Goal: Task Accomplishment & Management: Use online tool/utility

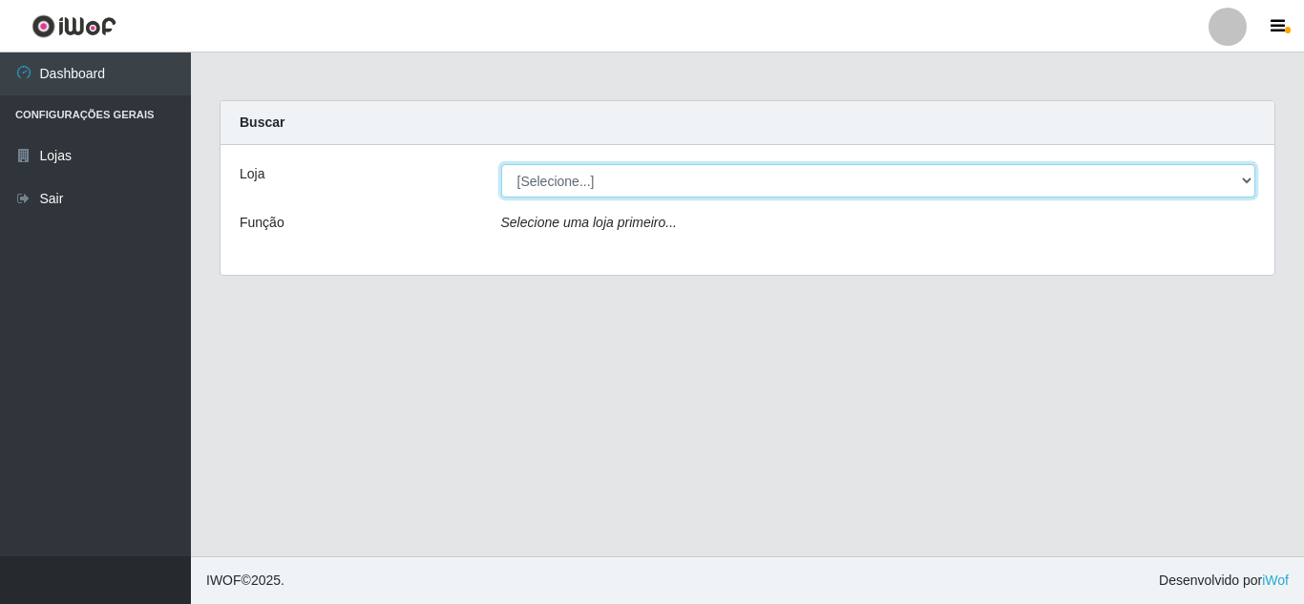
click at [863, 192] on select "[Selecione...] Queiroz Atacadão - [GEOGRAPHIC_DATA]" at bounding box center [878, 180] width 755 height 33
select select "225"
click at [501, 164] on select "[Selecione...] Queiroz Atacadão - [GEOGRAPHIC_DATA]" at bounding box center [878, 180] width 755 height 33
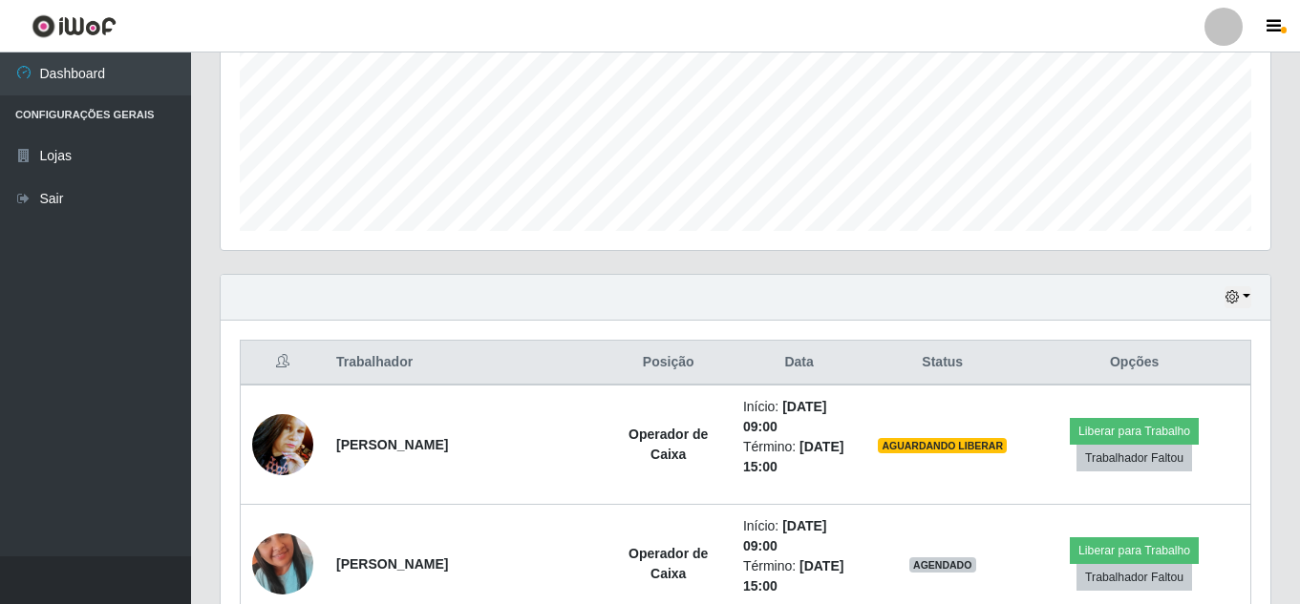
scroll to position [516, 0]
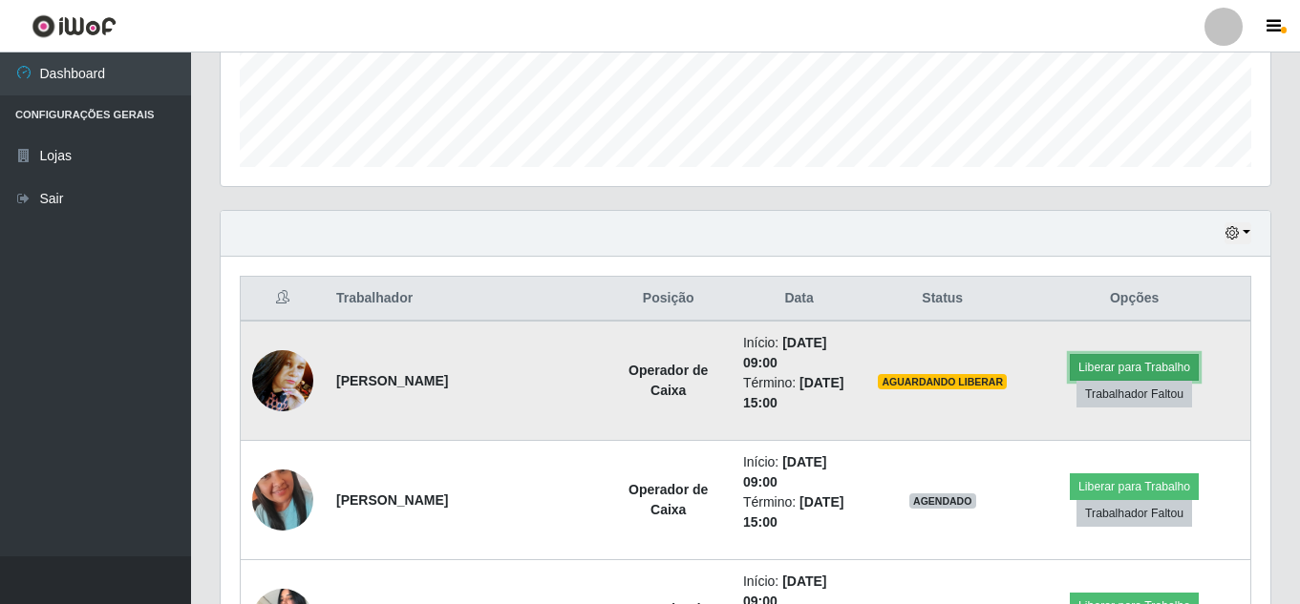
click at [1105, 371] on button "Liberar para Trabalho" at bounding box center [1133, 367] width 129 height 27
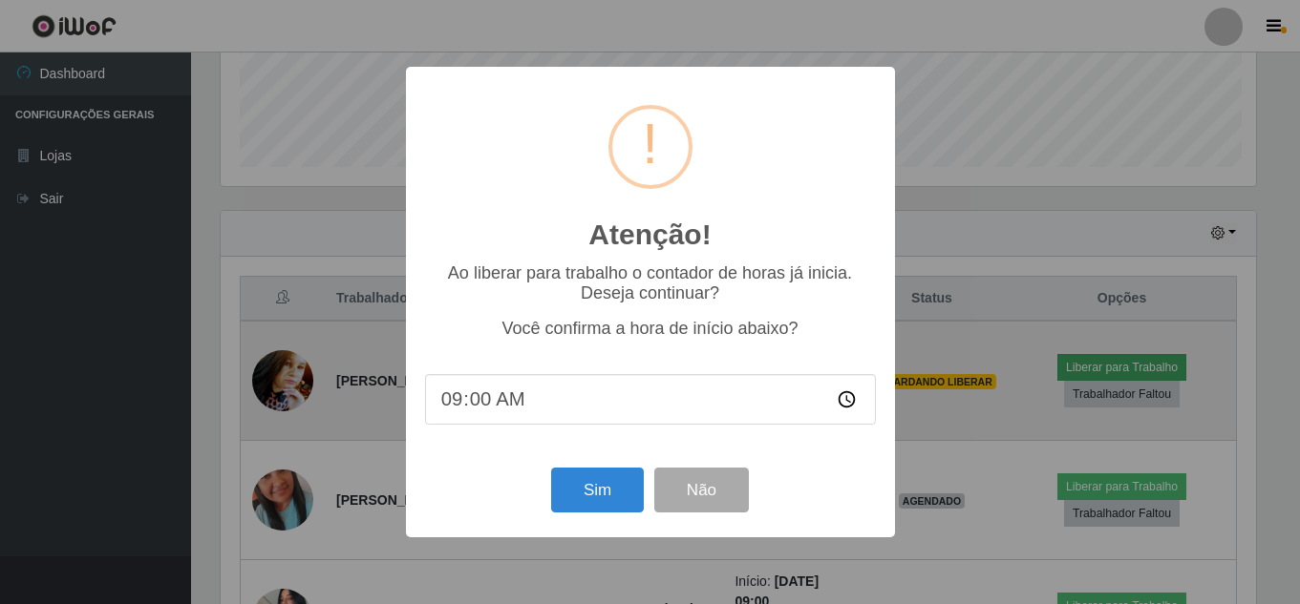
scroll to position [396, 1040]
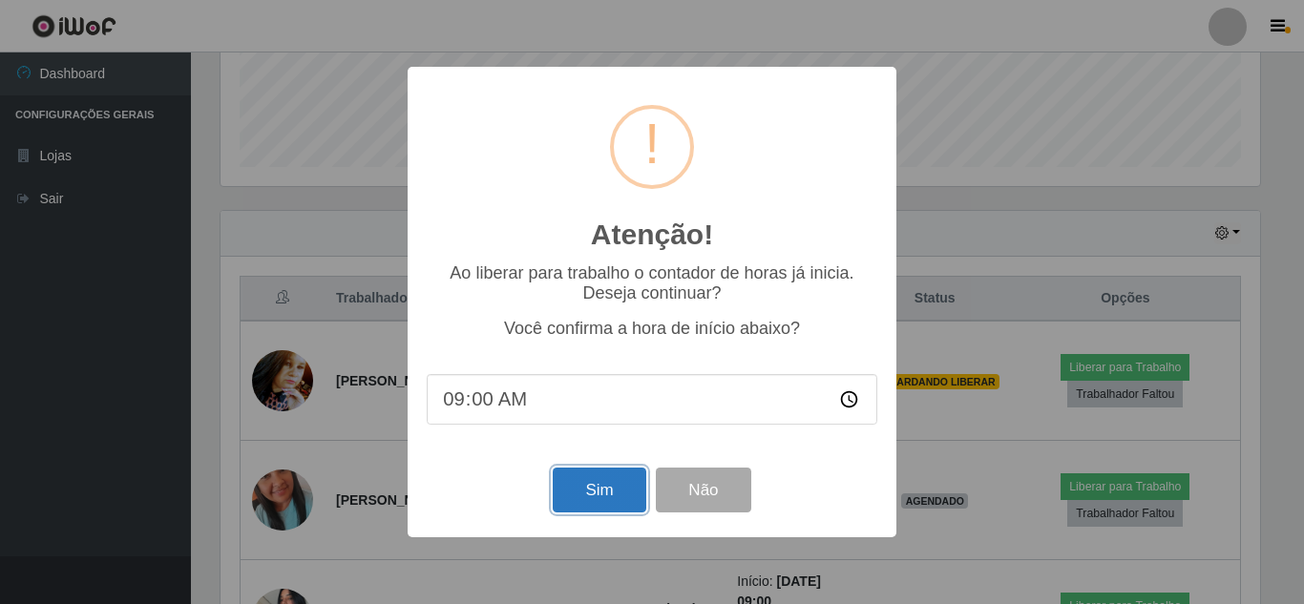
click at [612, 492] on button "Sim" at bounding box center [599, 490] width 93 height 45
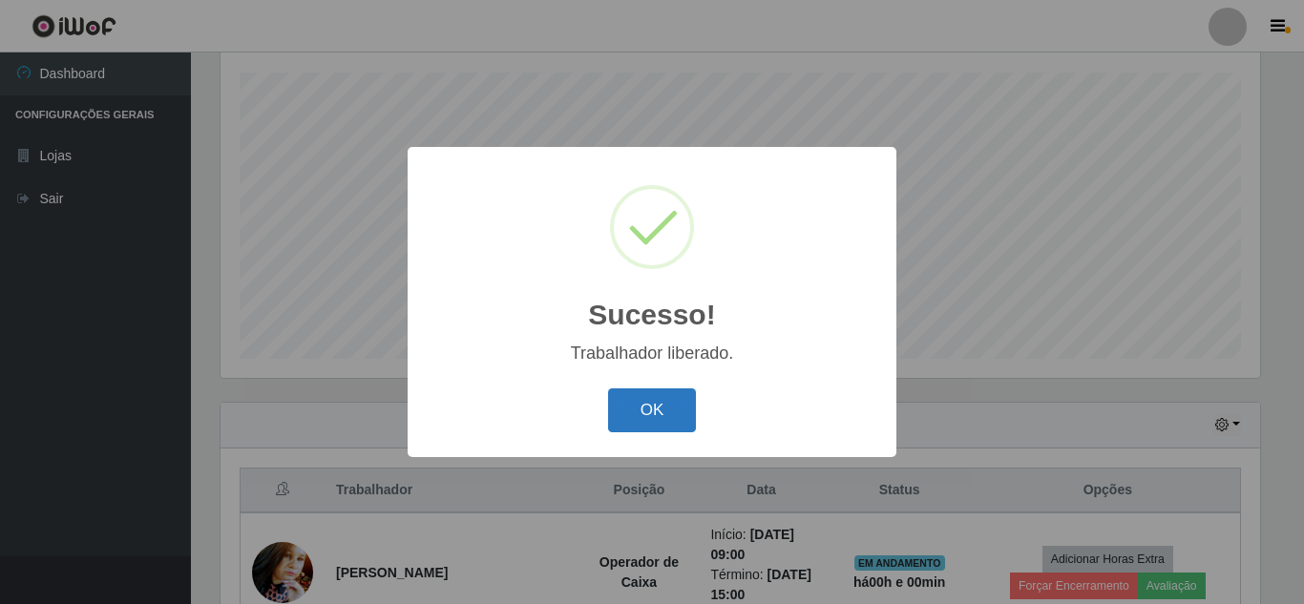
click at [660, 416] on button "OK" at bounding box center [652, 411] width 89 height 45
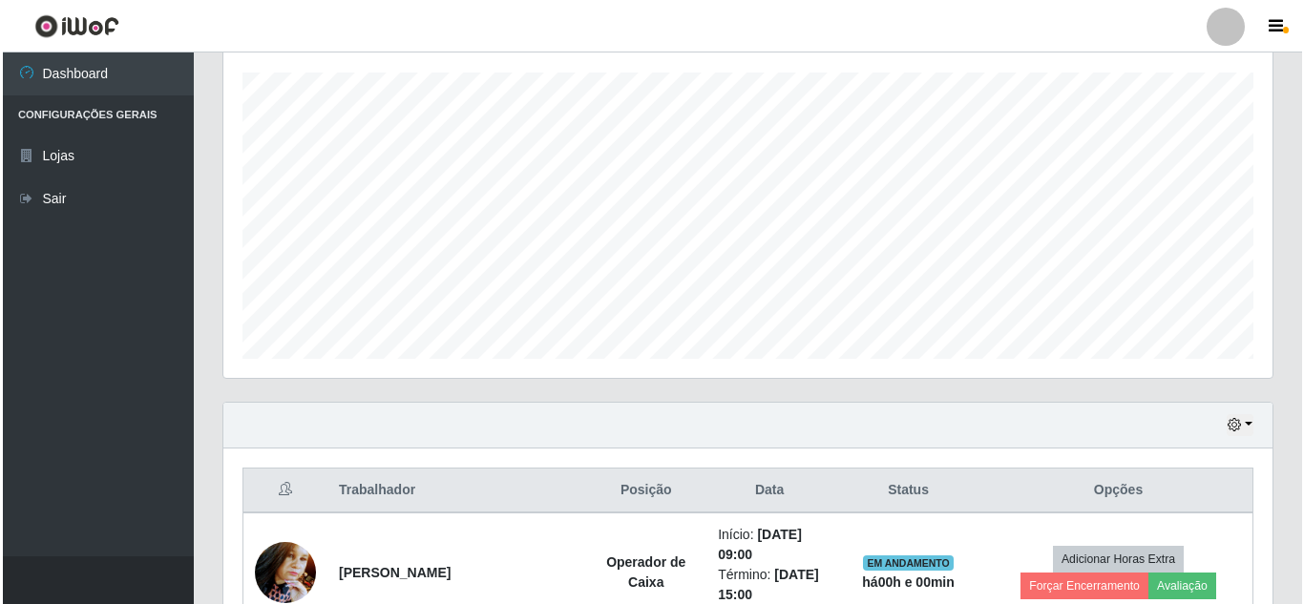
scroll to position [706, 0]
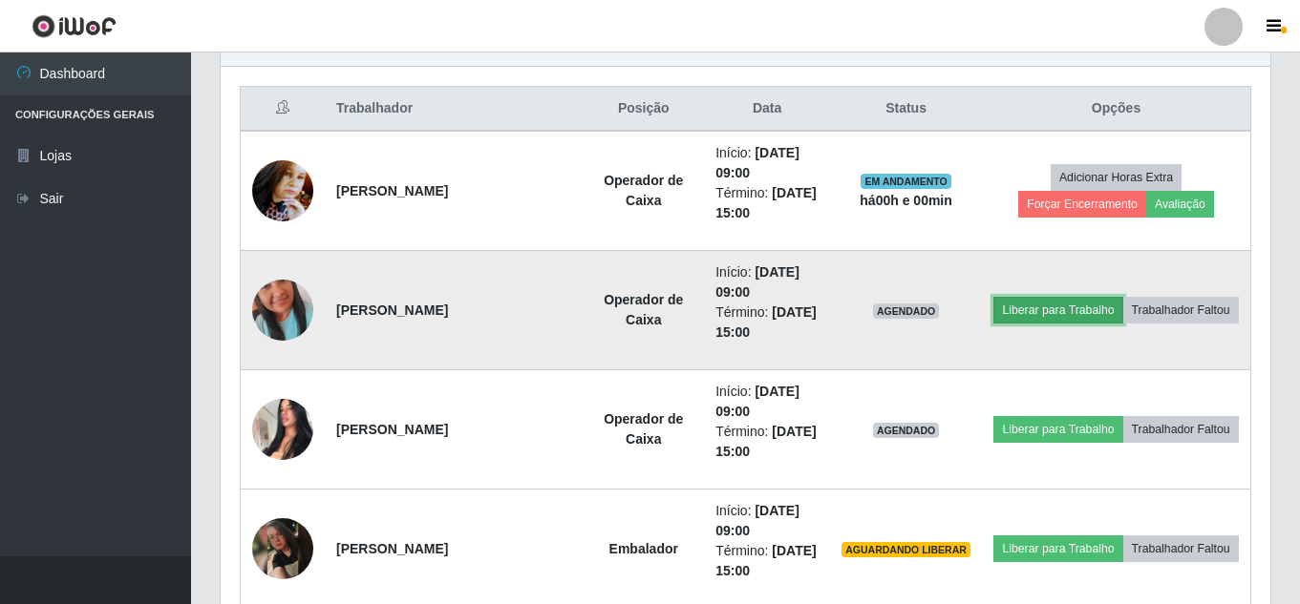
click at [1122, 303] on button "Liberar para Trabalho" at bounding box center [1057, 310] width 129 height 27
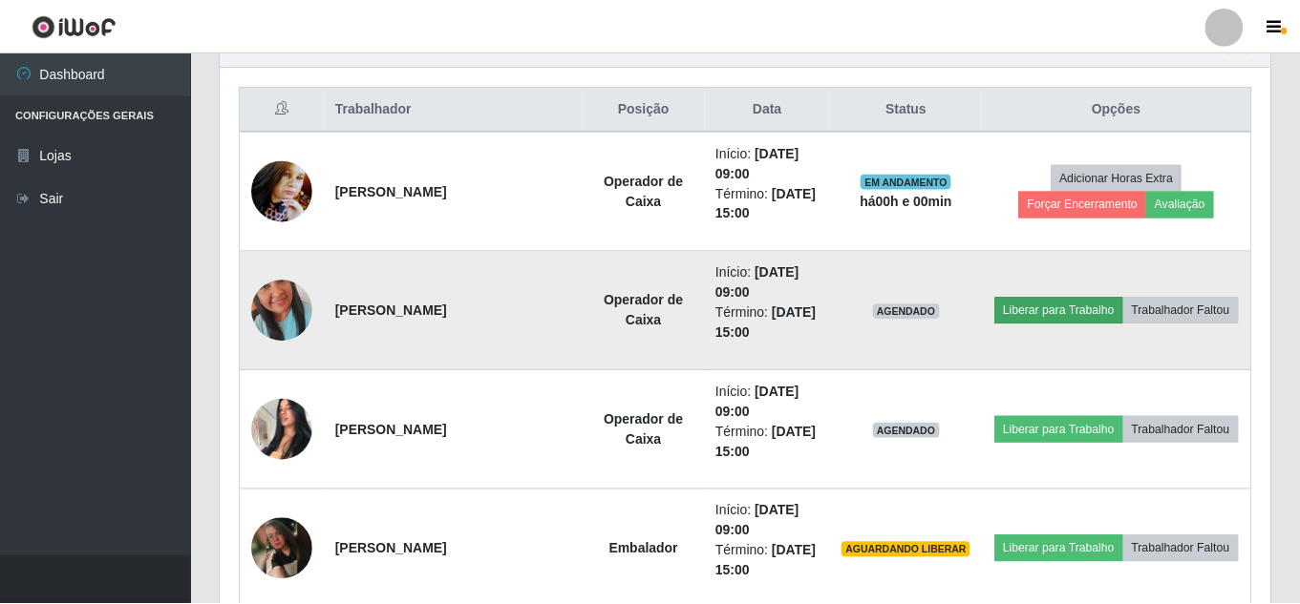
scroll to position [396, 1040]
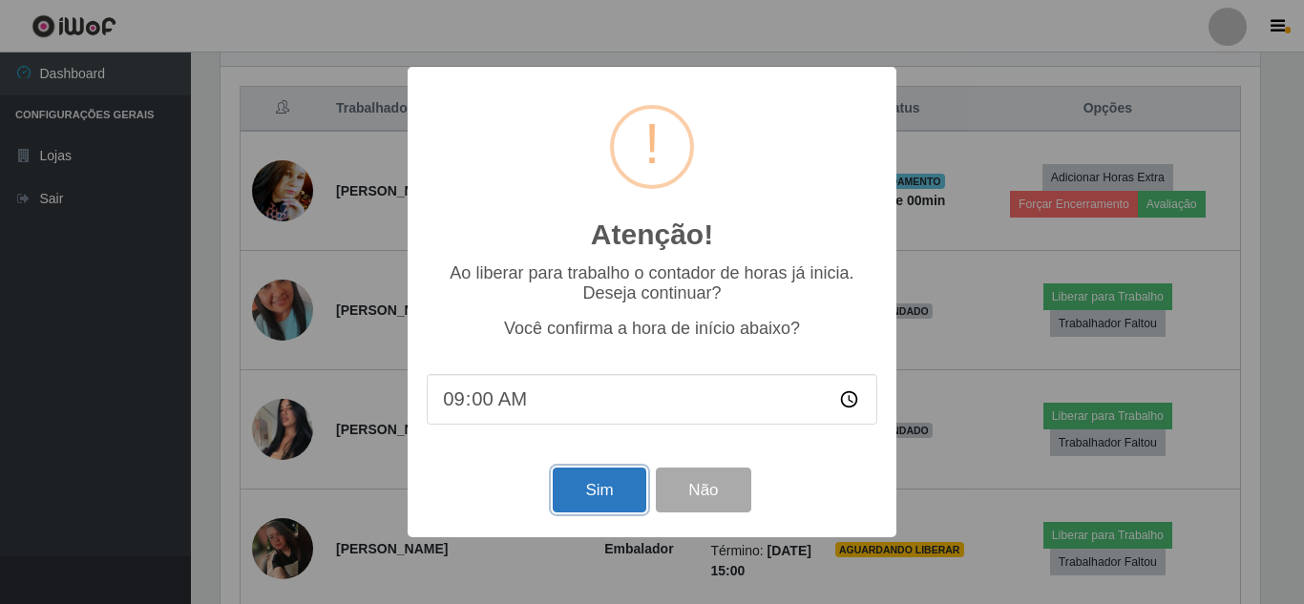
click at [613, 490] on button "Sim" at bounding box center [599, 490] width 93 height 45
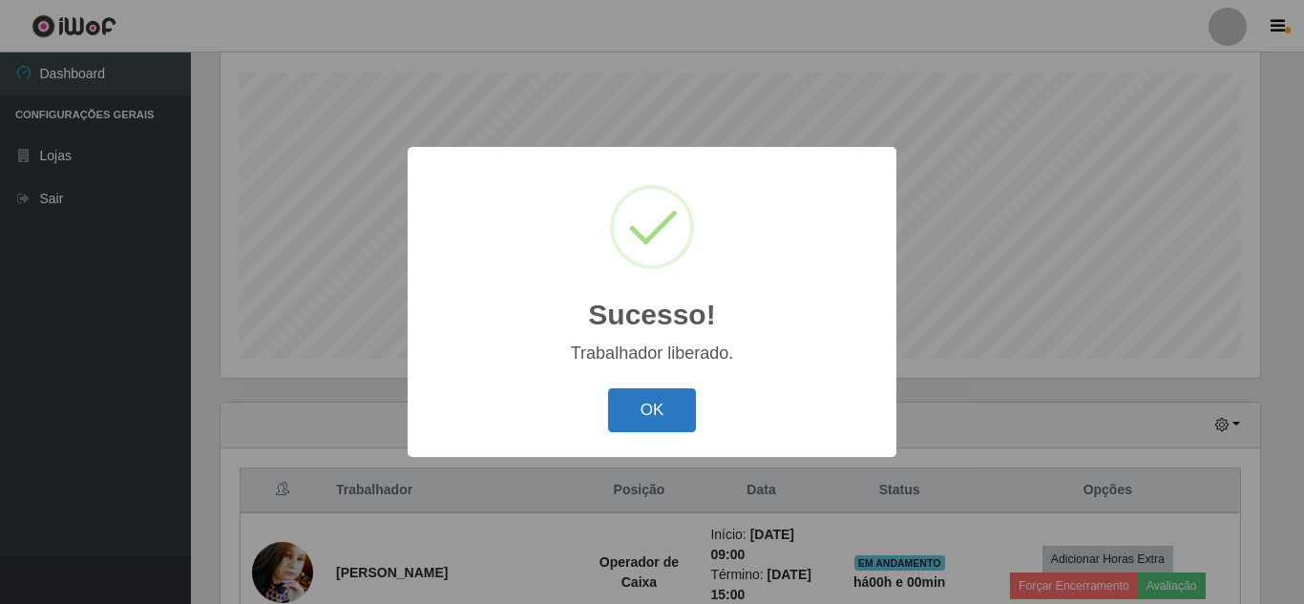
click at [651, 403] on button "OK" at bounding box center [652, 411] width 89 height 45
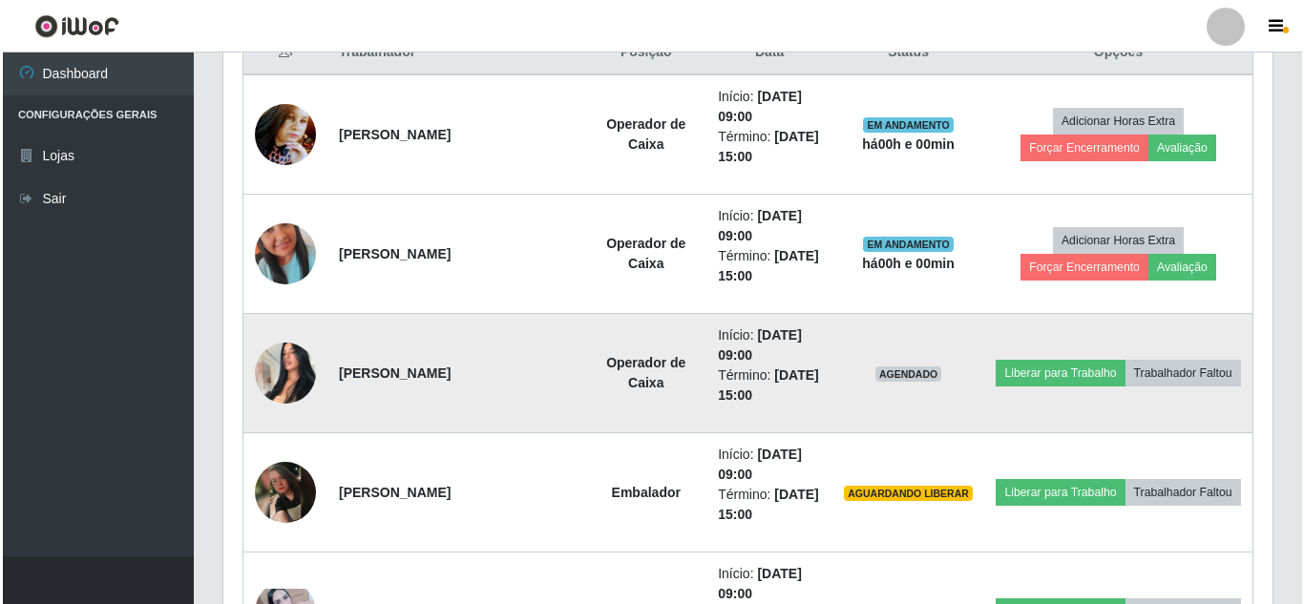
scroll to position [801, 0]
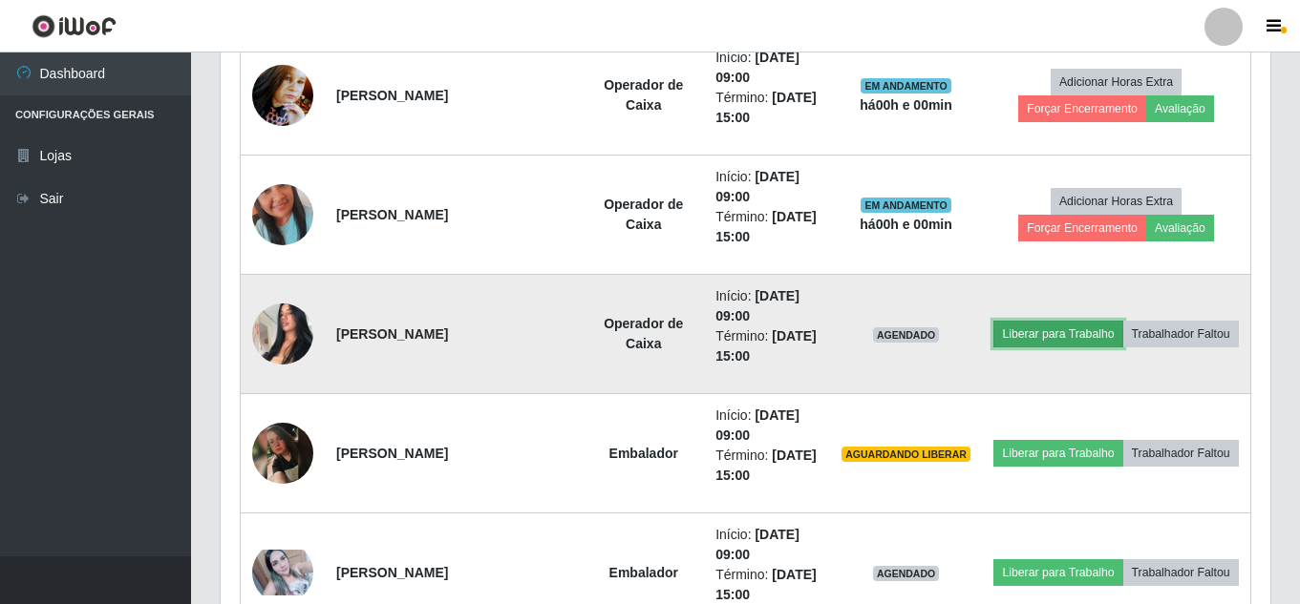
click at [1104, 324] on button "Liberar para Trabalho" at bounding box center [1057, 334] width 129 height 27
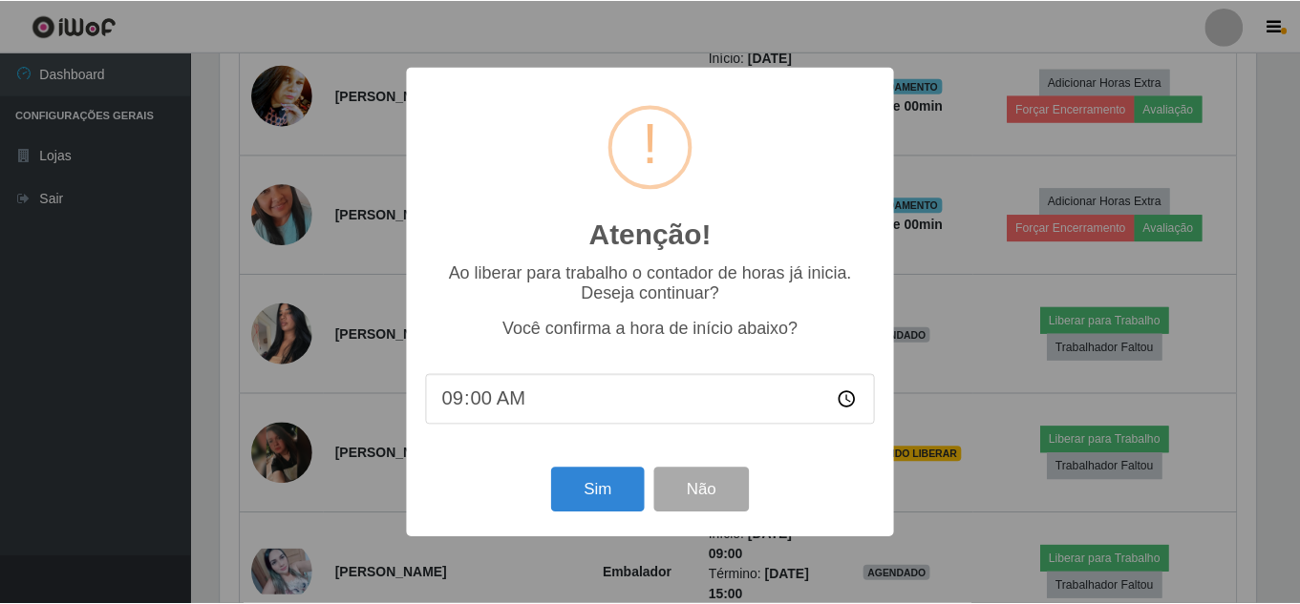
scroll to position [396, 1040]
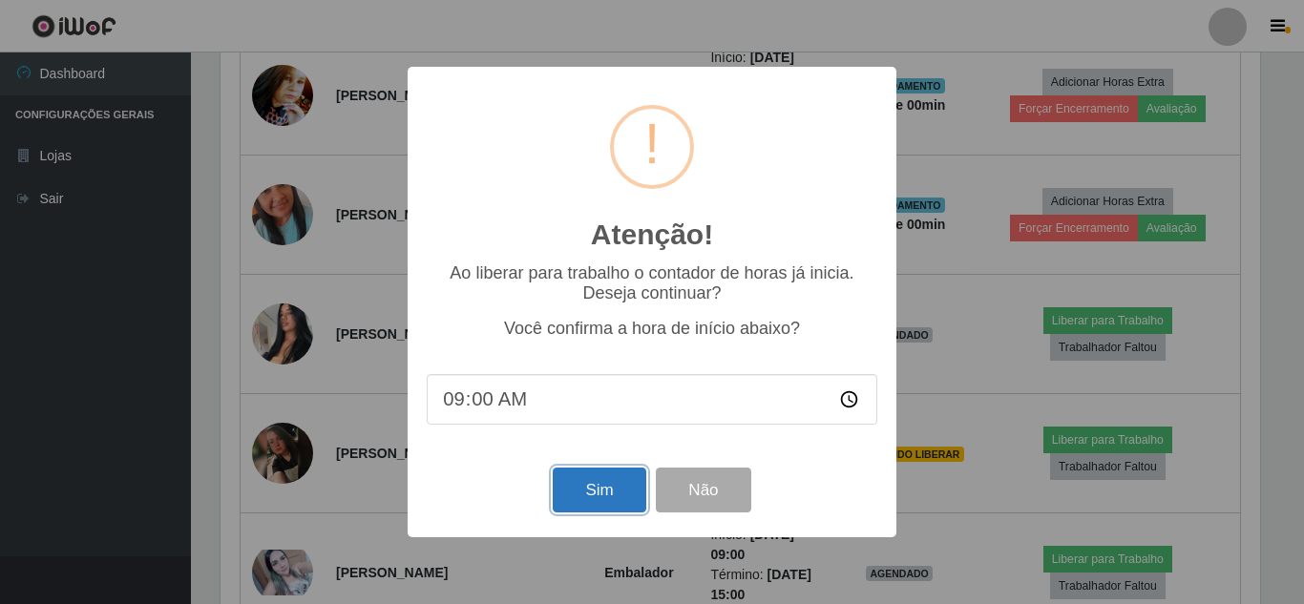
click at [630, 502] on button "Sim" at bounding box center [599, 490] width 93 height 45
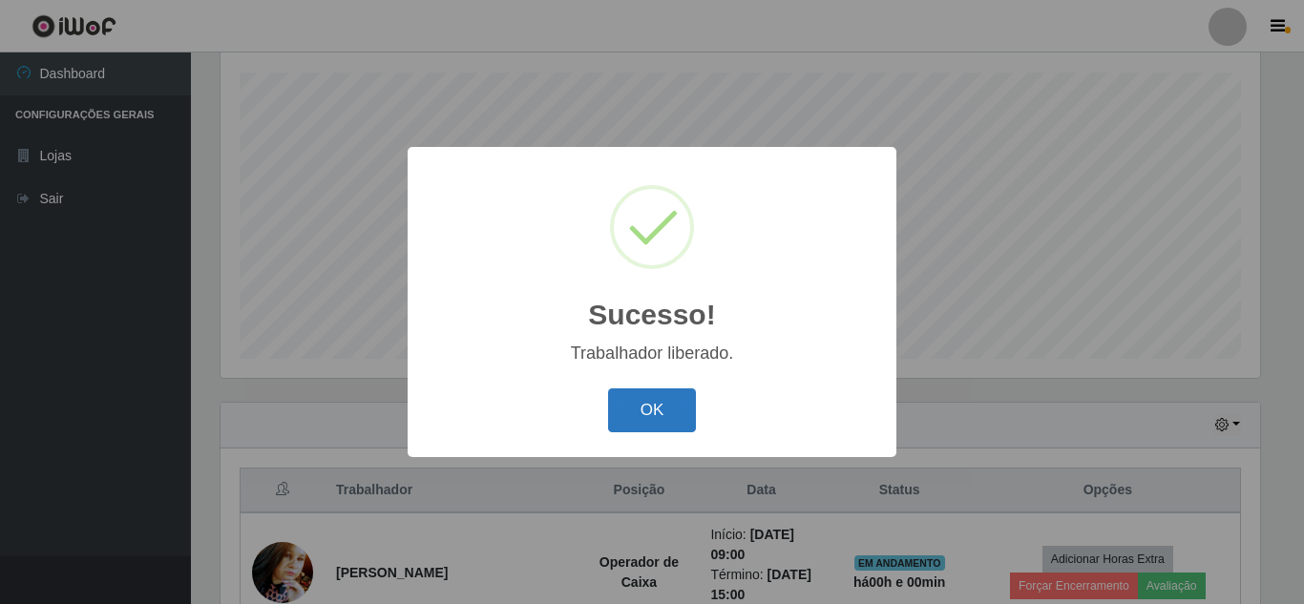
click at [634, 426] on button "OK" at bounding box center [652, 411] width 89 height 45
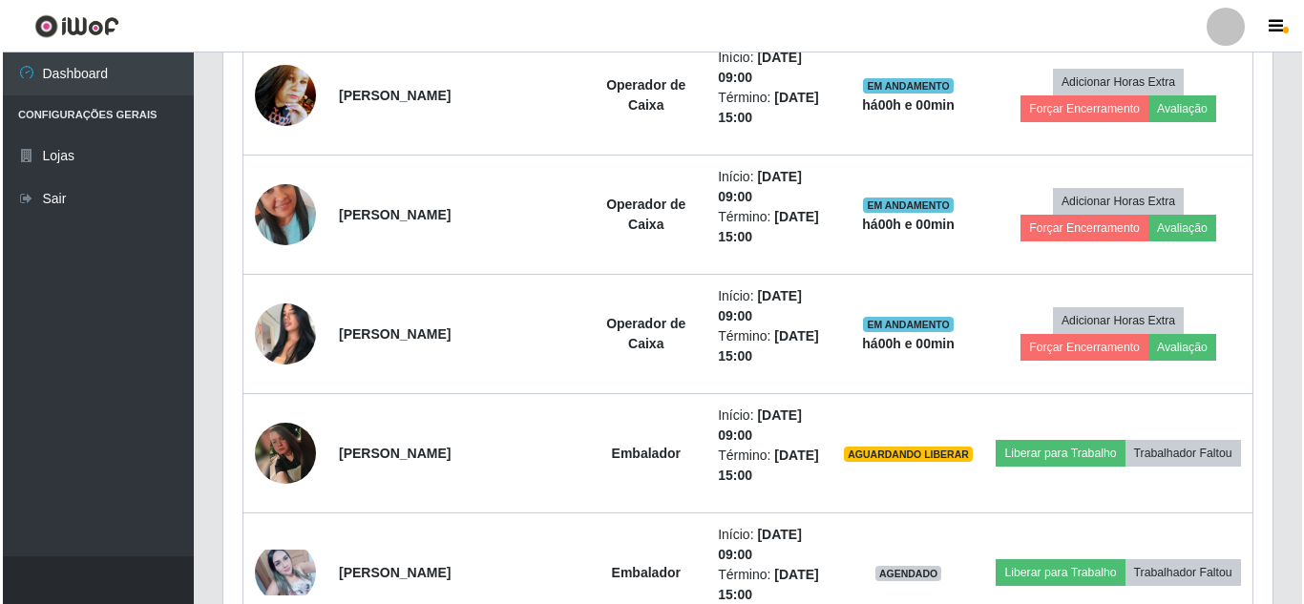
scroll to position [0, 0]
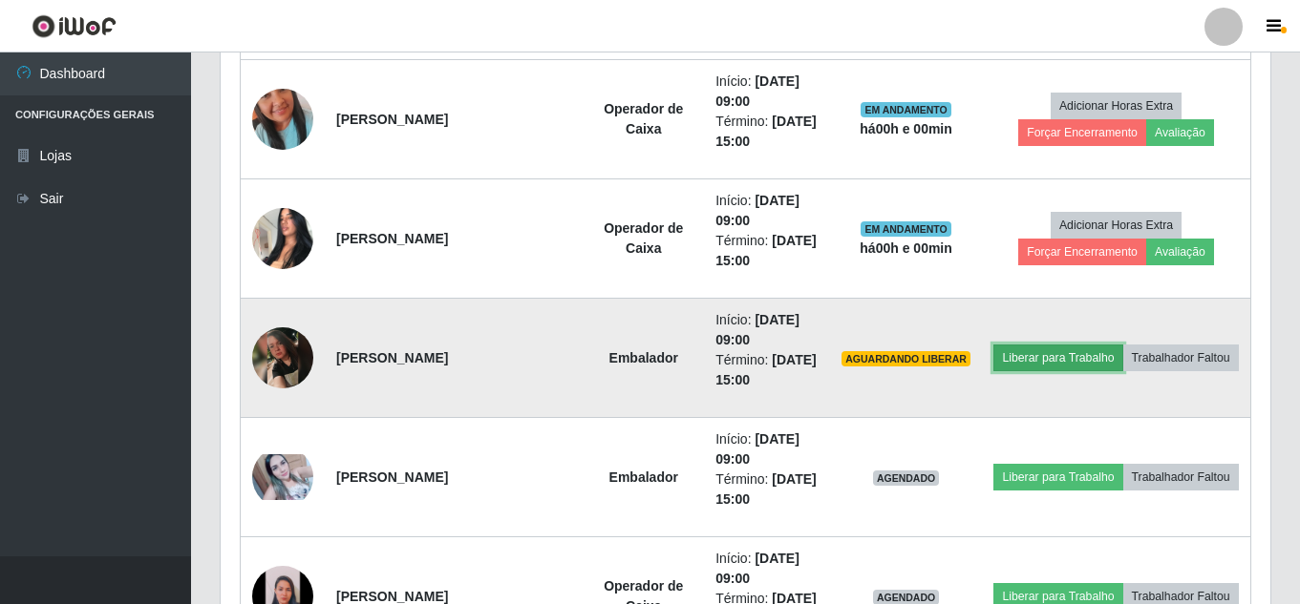
click at [1081, 349] on button "Liberar para Trabalho" at bounding box center [1057, 358] width 129 height 27
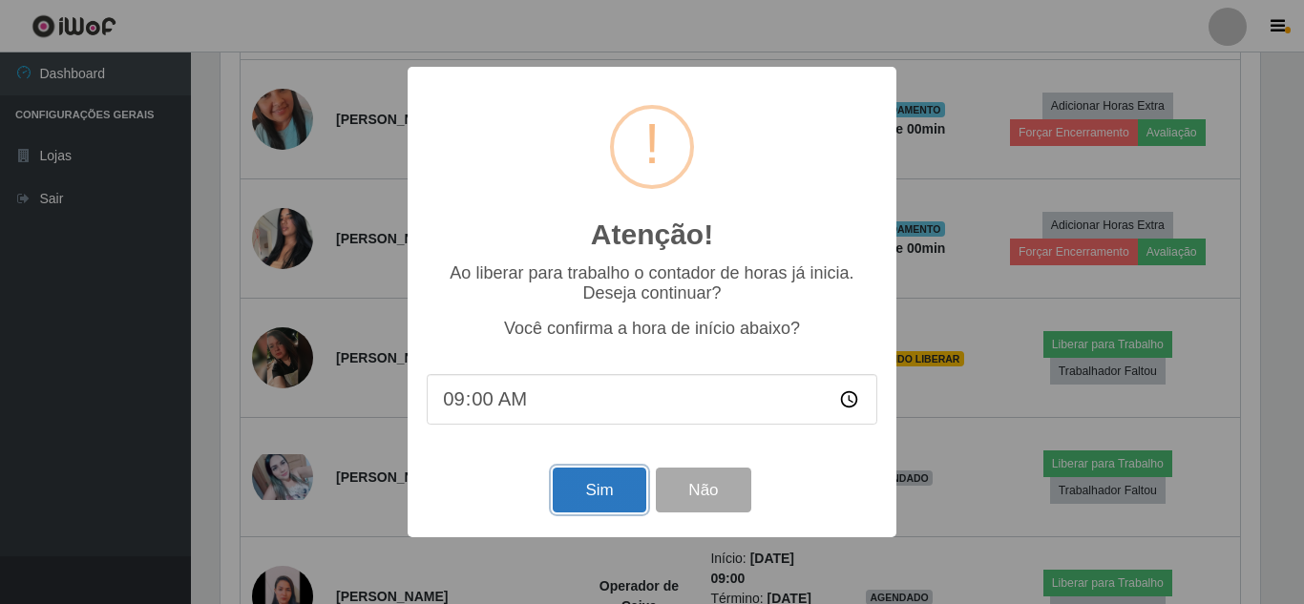
click at [618, 497] on button "Sim" at bounding box center [599, 490] width 93 height 45
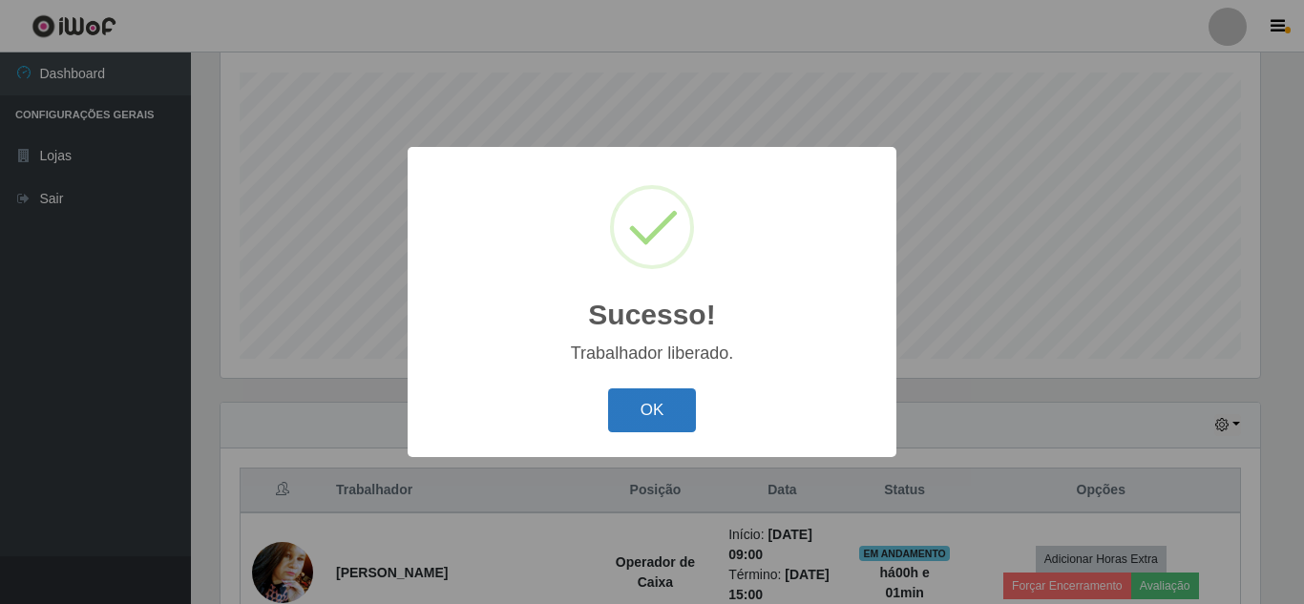
click at [654, 418] on button "OK" at bounding box center [652, 411] width 89 height 45
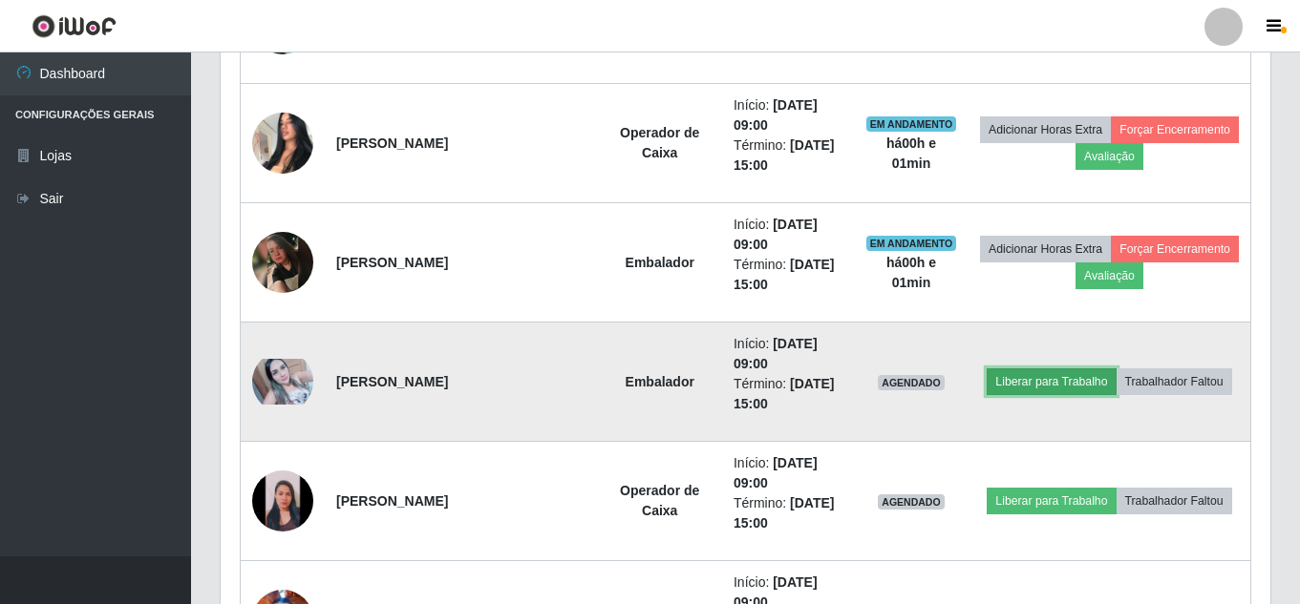
click at [1043, 389] on button "Liberar para Trabalho" at bounding box center [1050, 382] width 129 height 27
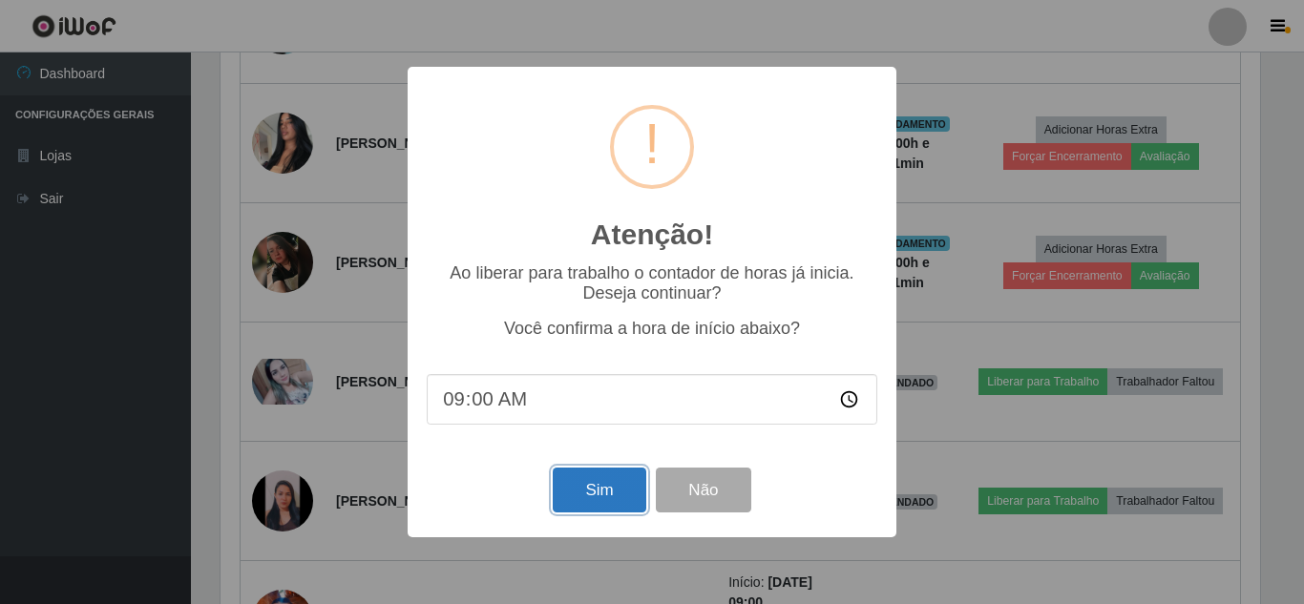
click at [599, 495] on button "Sim" at bounding box center [599, 490] width 93 height 45
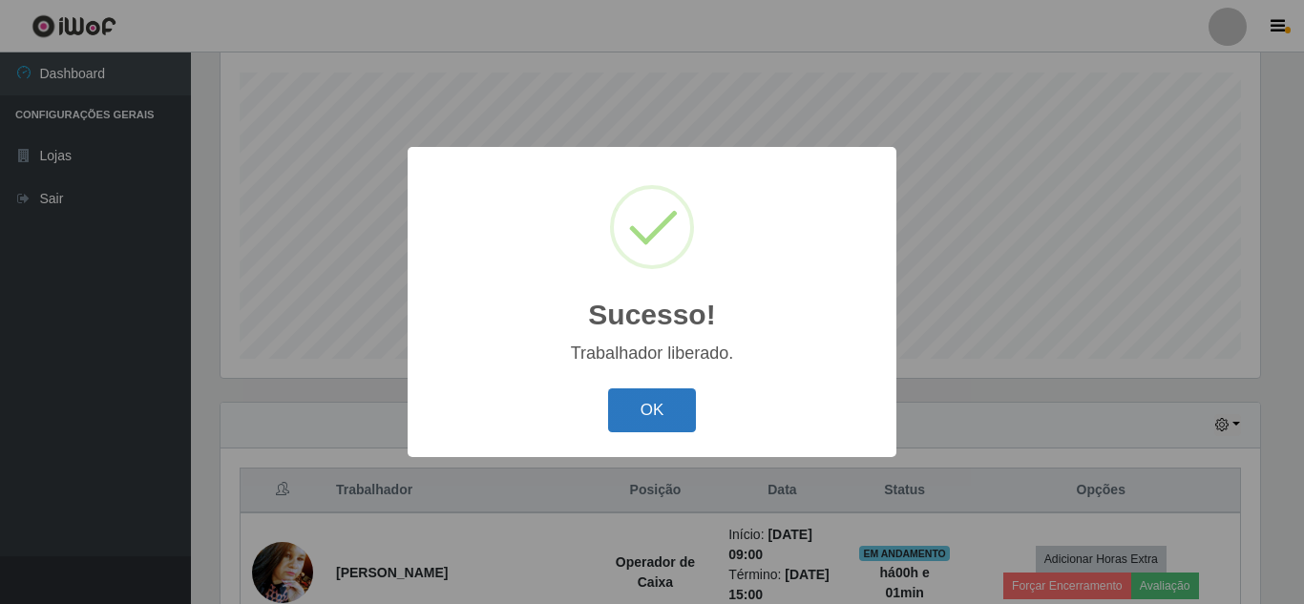
click at [666, 417] on button "OK" at bounding box center [652, 411] width 89 height 45
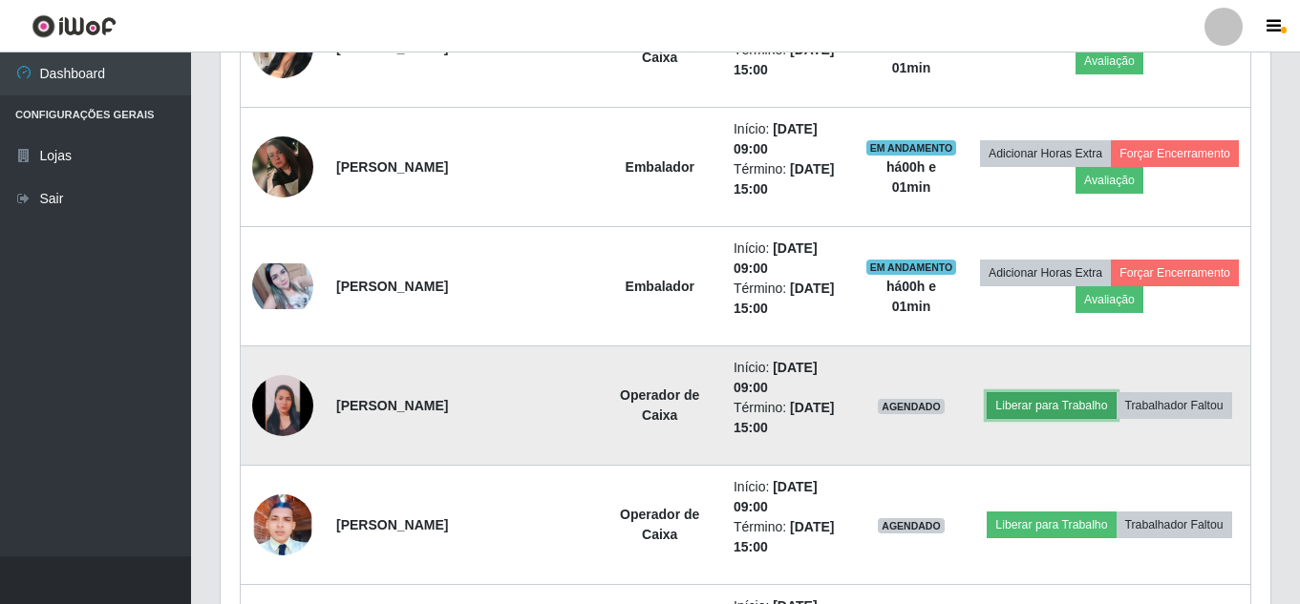
click at [1041, 406] on button "Liberar para Trabalho" at bounding box center [1050, 405] width 129 height 27
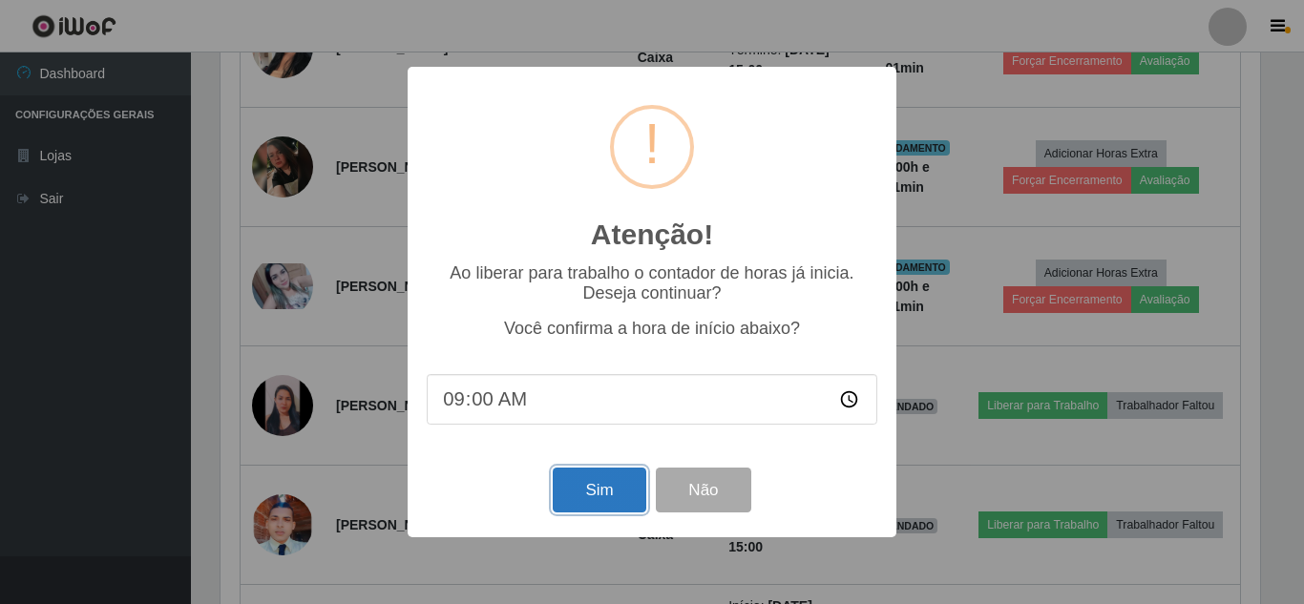
click at [618, 503] on button "Sim" at bounding box center [599, 490] width 93 height 45
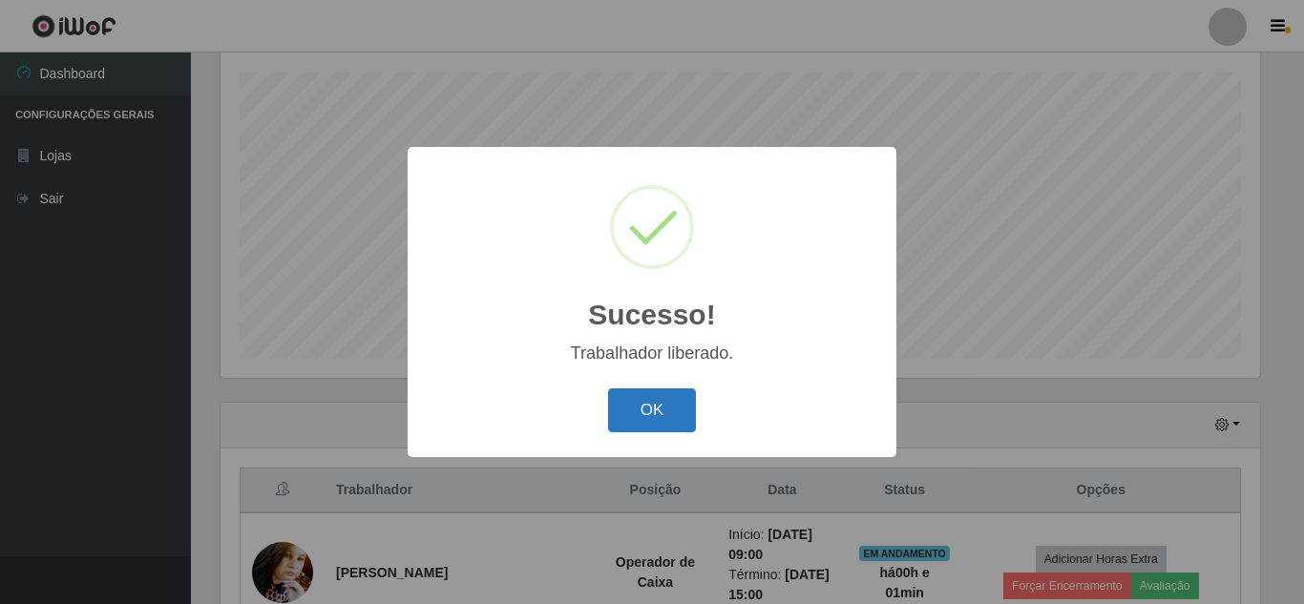
click at [670, 419] on button "OK" at bounding box center [652, 411] width 89 height 45
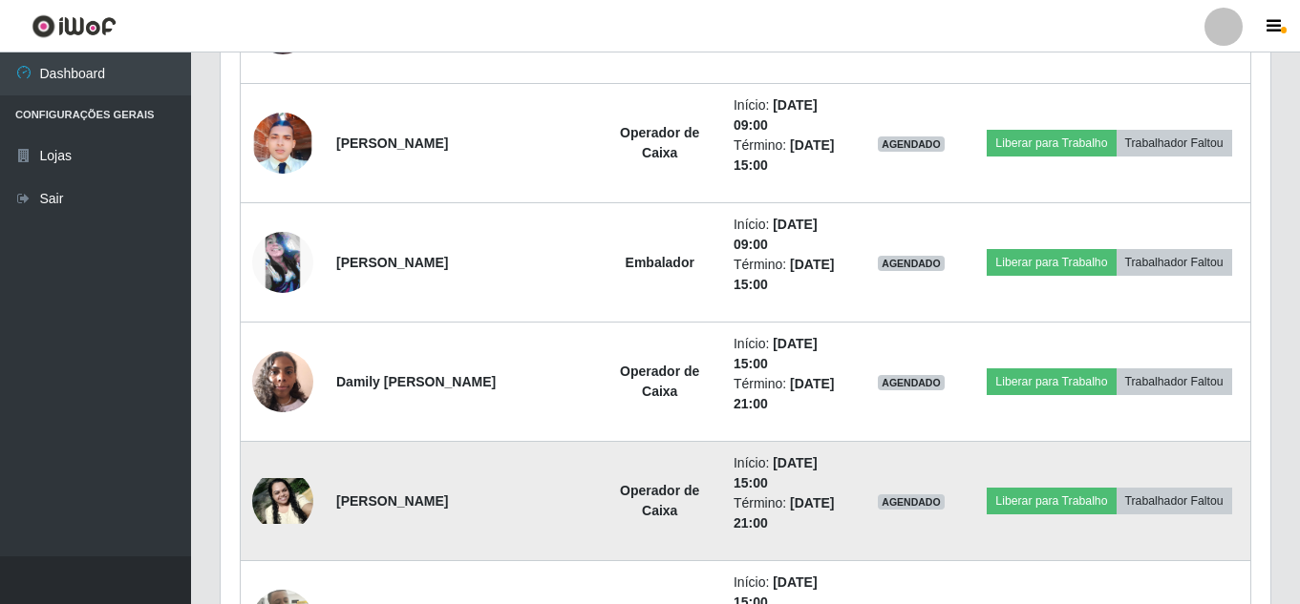
scroll to position [1374, 0]
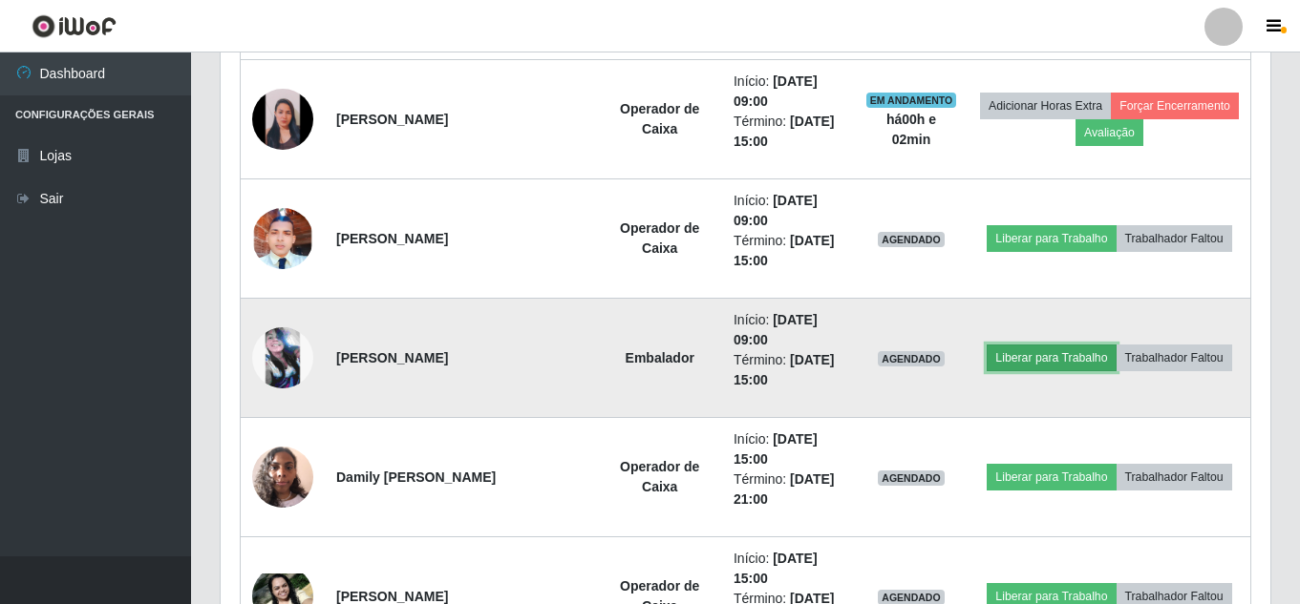
click at [1077, 359] on button "Liberar para Trabalho" at bounding box center [1050, 358] width 129 height 27
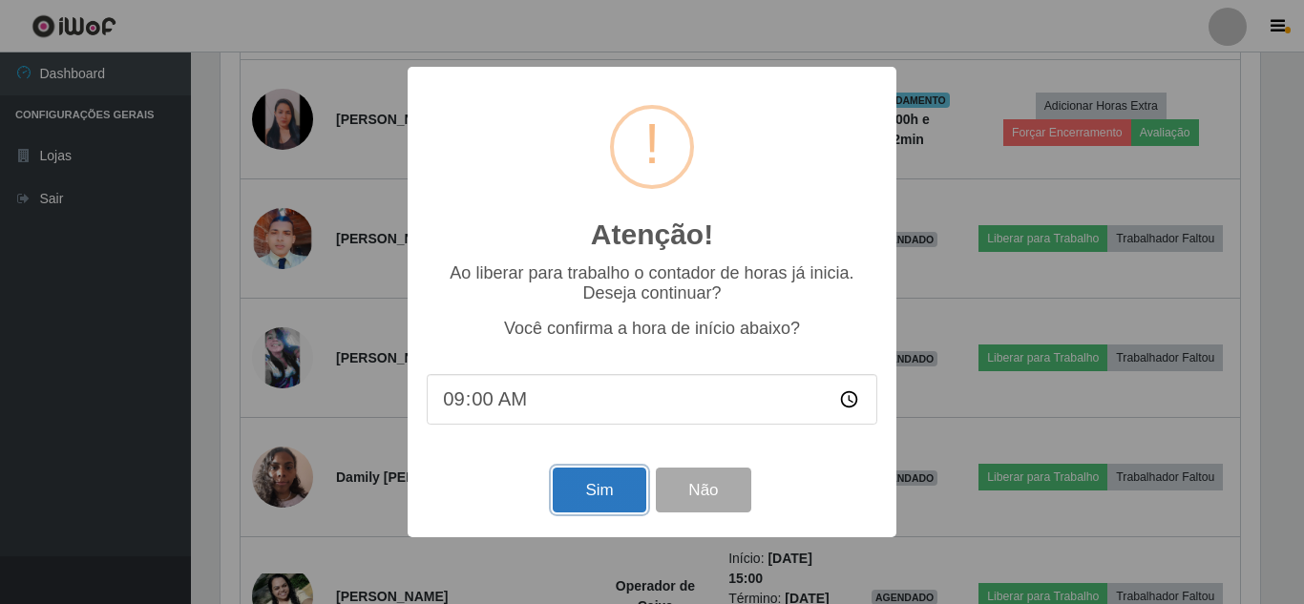
click at [605, 505] on button "Sim" at bounding box center [599, 490] width 93 height 45
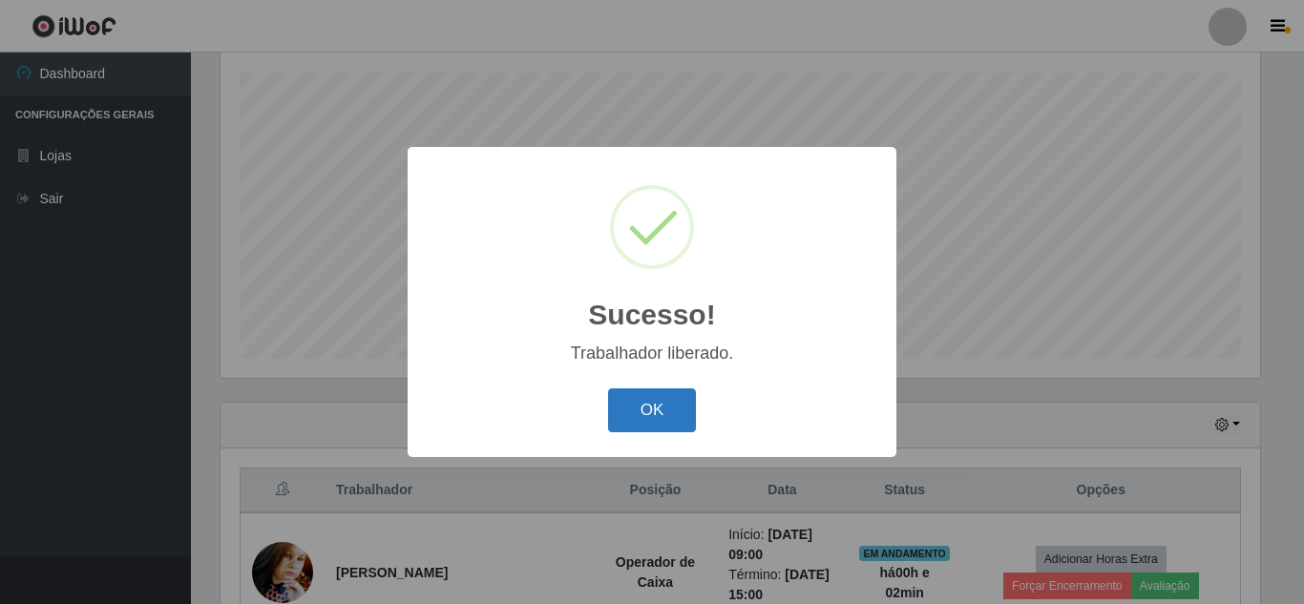
click at [620, 419] on button "OK" at bounding box center [652, 411] width 89 height 45
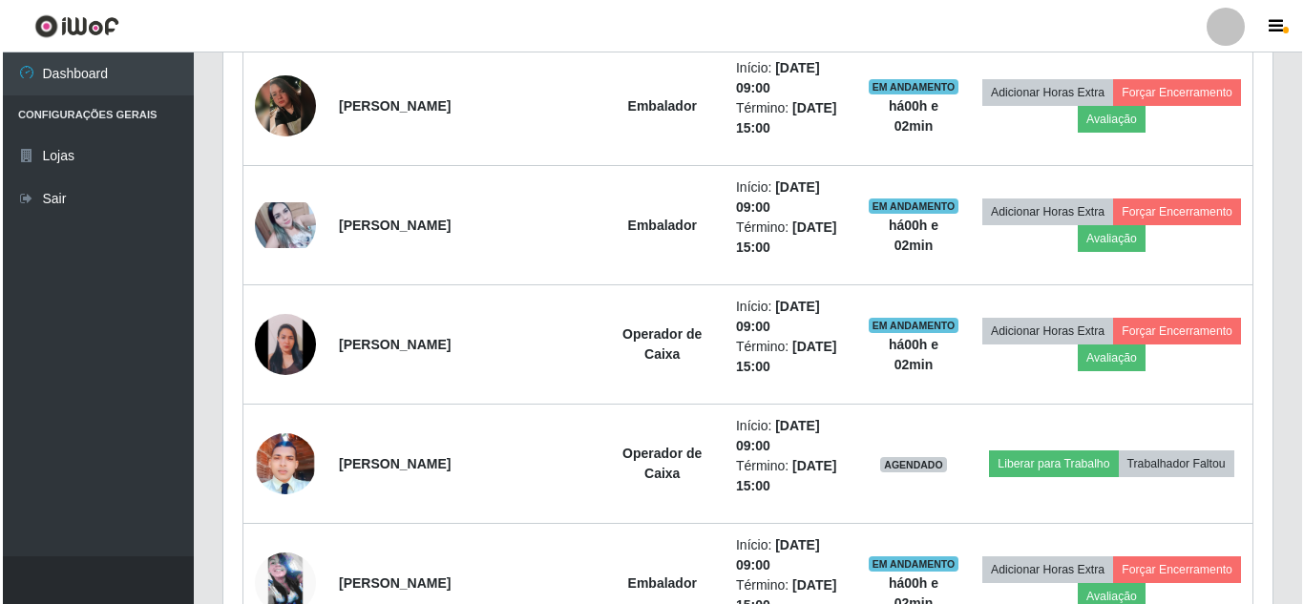
scroll to position [1279, 0]
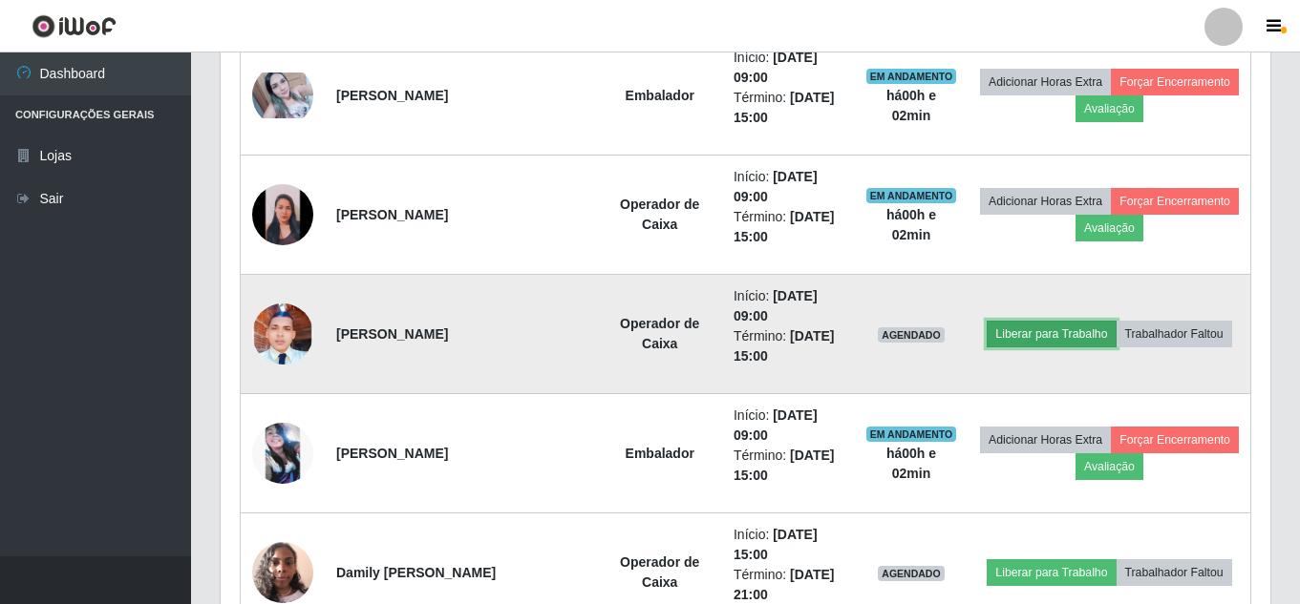
click at [1070, 336] on button "Liberar para Trabalho" at bounding box center [1050, 334] width 129 height 27
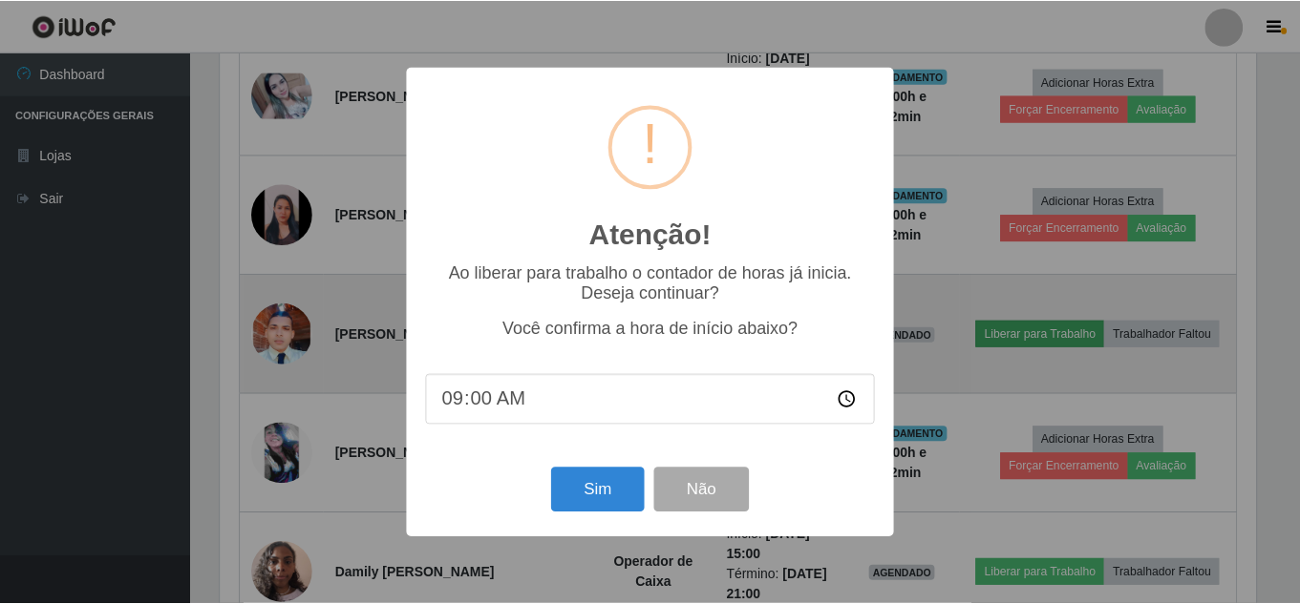
scroll to position [396, 1040]
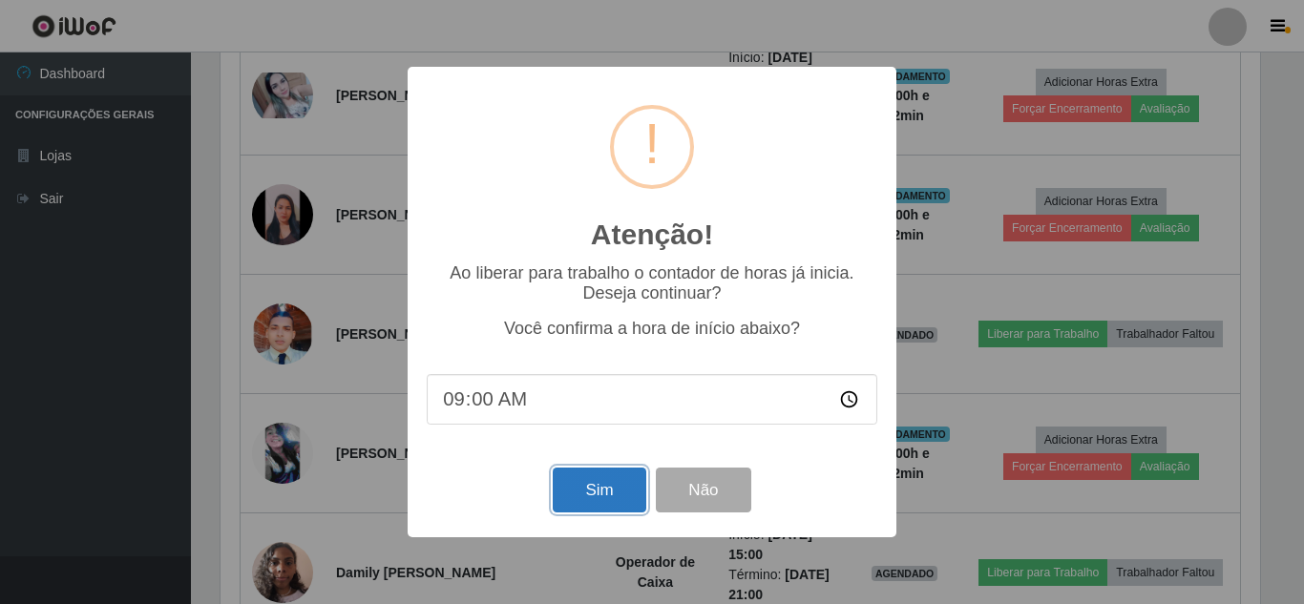
click at [638, 481] on button "Sim" at bounding box center [599, 490] width 93 height 45
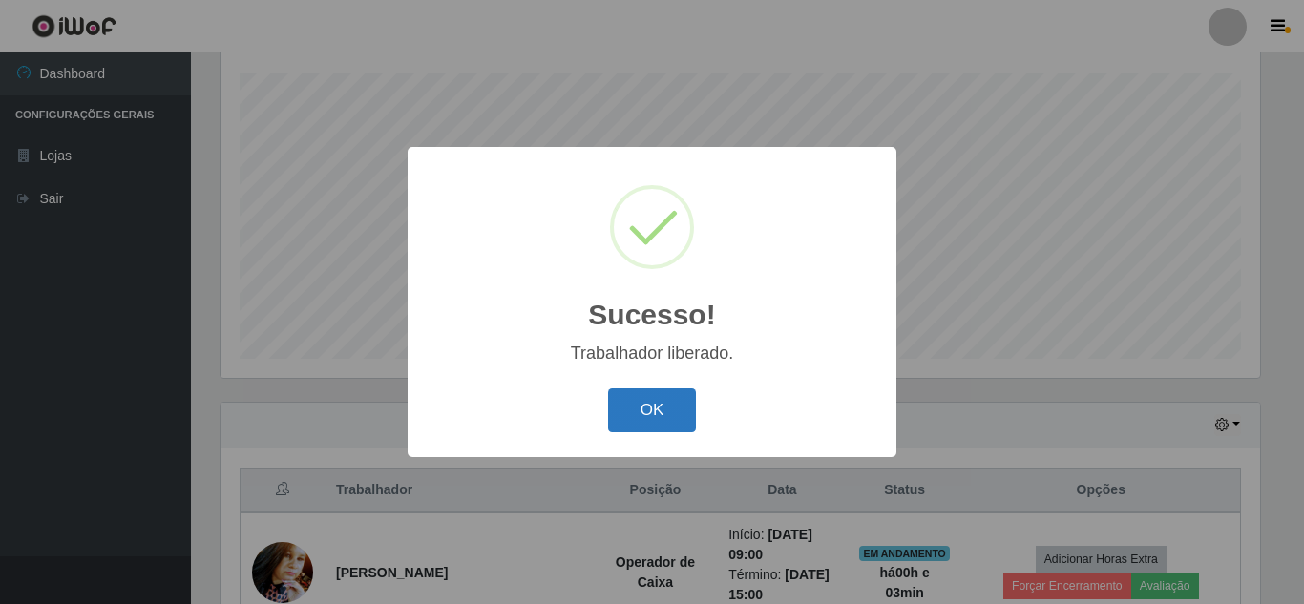
click at [655, 410] on button "OK" at bounding box center [652, 411] width 89 height 45
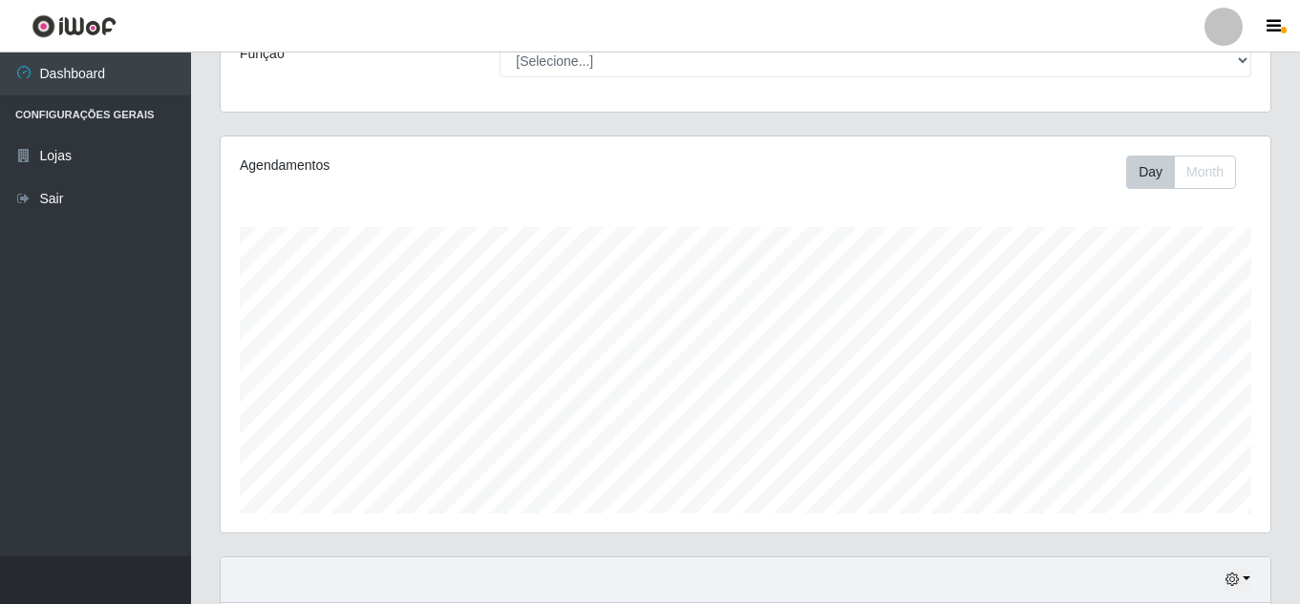
scroll to position [0, 0]
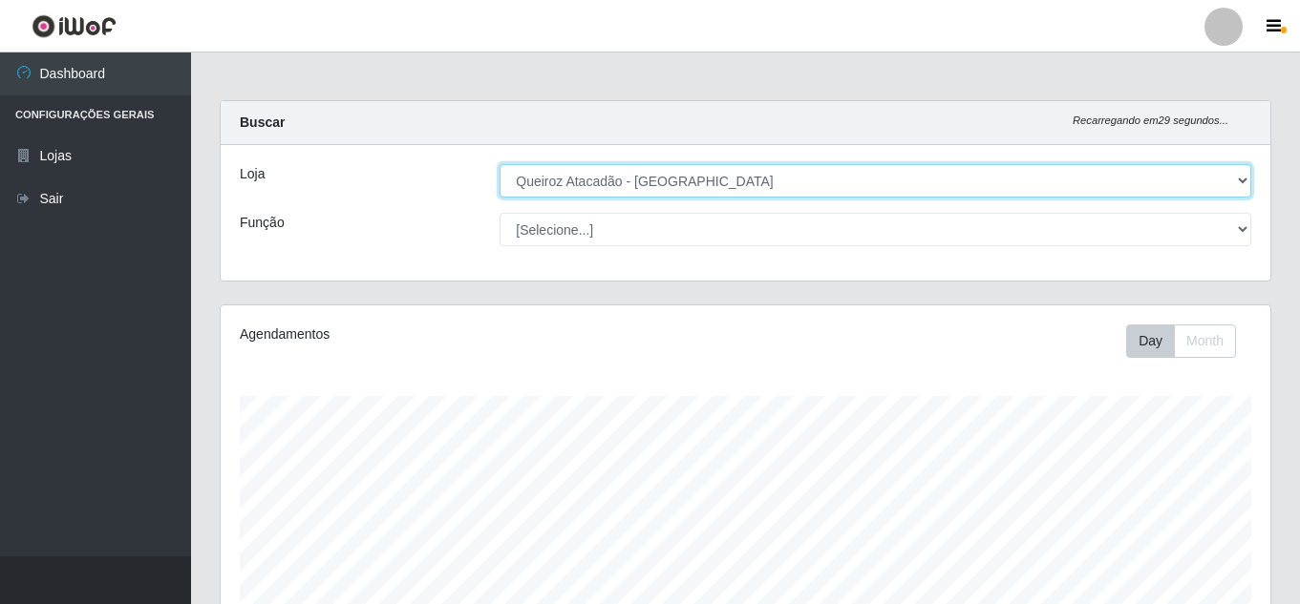
click at [711, 181] on select "[Selecione...] Queiroz Atacadão - [GEOGRAPHIC_DATA]" at bounding box center [874, 180] width 751 height 33
click at [499, 164] on select "[Selecione...] Queiroz Atacadão - [GEOGRAPHIC_DATA]" at bounding box center [874, 180] width 751 height 33
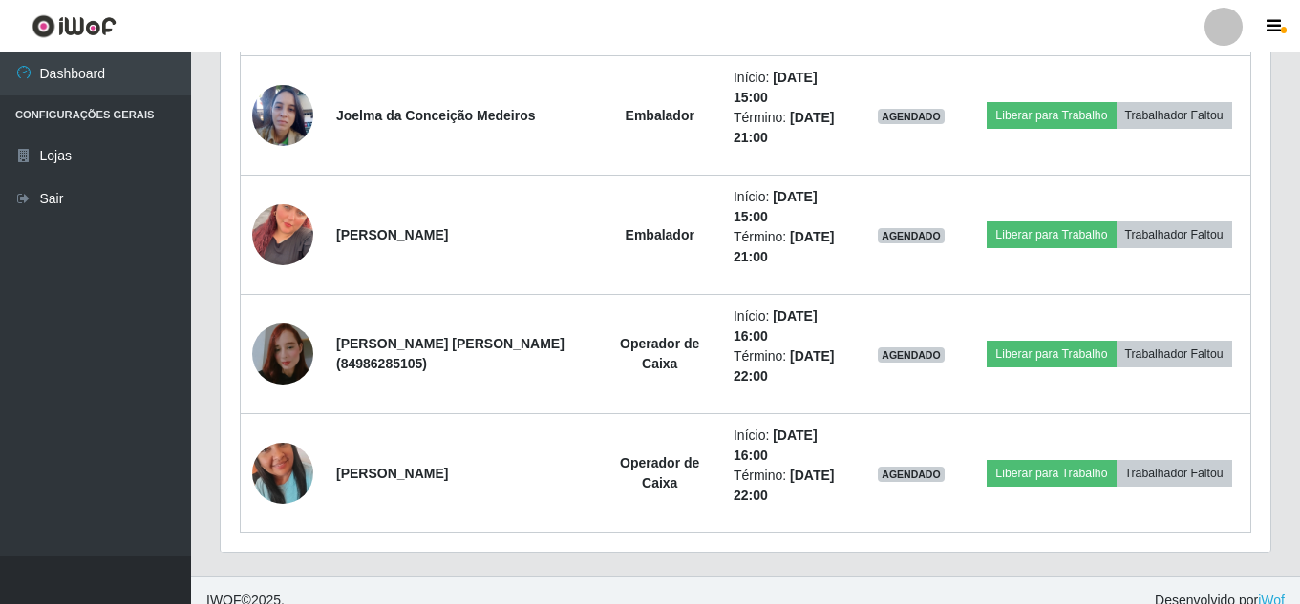
scroll to position [2453, 0]
